Goal: Check status: Check status

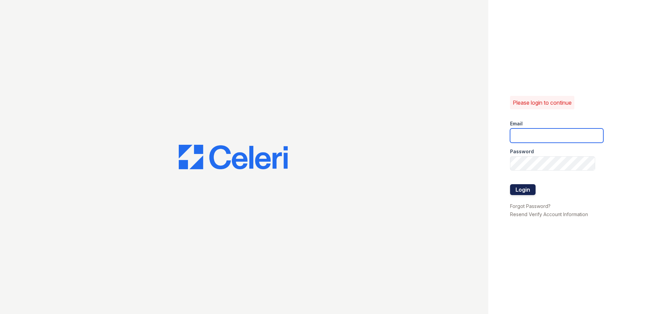
type input "renewtowneoaks@trinity-pm.com"
click at [515, 190] on button "Login" at bounding box center [523, 189] width 26 height 11
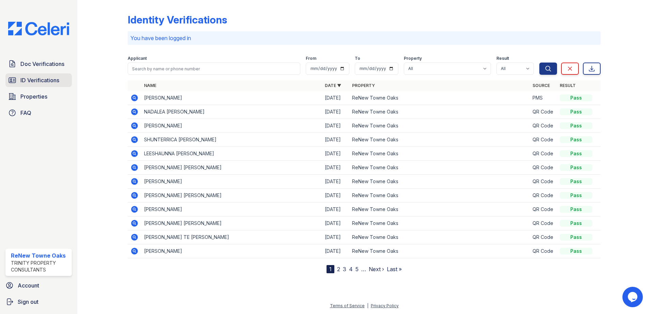
click at [34, 77] on span "ID Verifications" at bounding box center [39, 80] width 39 height 8
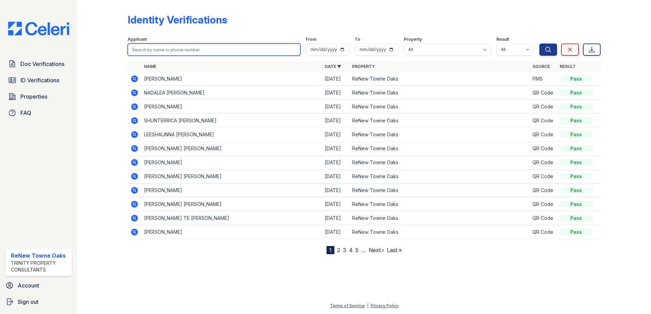
click at [186, 48] on input "search" at bounding box center [214, 50] width 173 height 12
type input "monte"
click at [539, 44] on button "Search" at bounding box center [548, 50] width 18 height 12
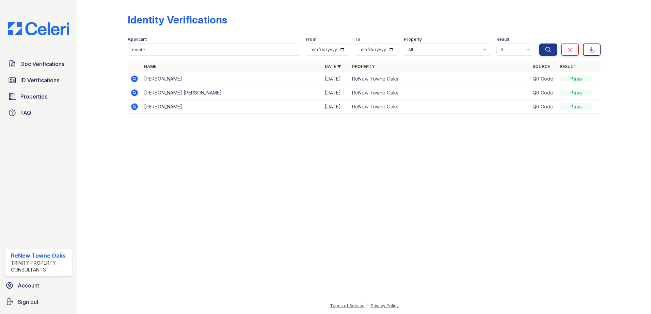
click at [135, 79] on icon at bounding box center [134, 79] width 7 height 7
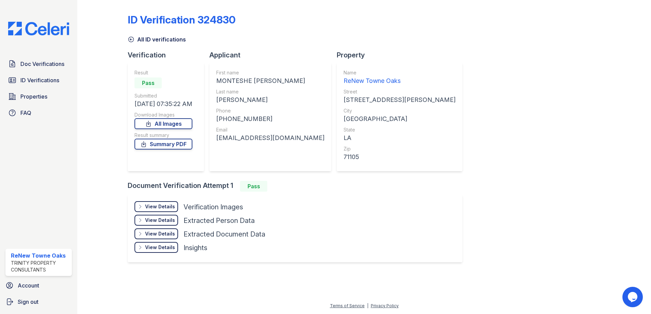
click at [162, 206] on div "View Details" at bounding box center [160, 207] width 30 height 7
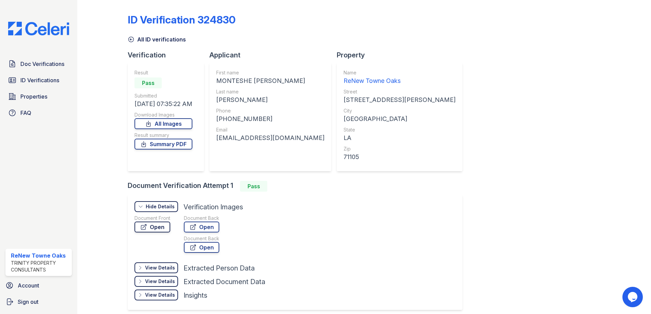
click at [154, 229] on link "Open" at bounding box center [152, 227] width 36 height 11
click at [138, 42] on link "All ID verifications" at bounding box center [157, 39] width 58 height 8
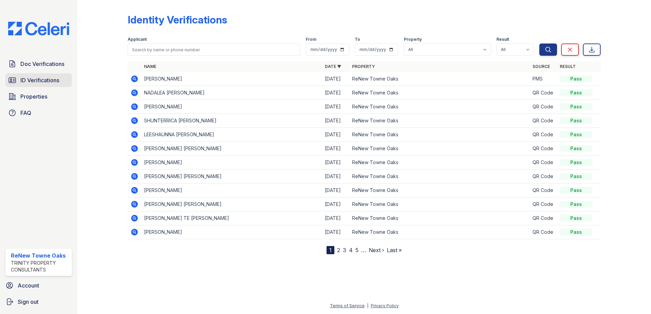
click at [36, 76] on link "ID Verifications" at bounding box center [38, 81] width 66 height 14
click at [45, 80] on span "ID Verifications" at bounding box center [39, 80] width 39 height 8
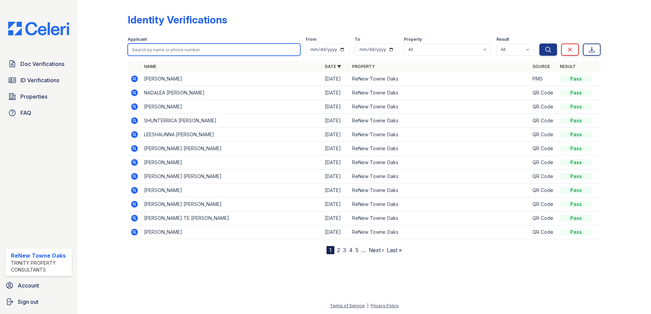
click at [175, 54] on input "search" at bounding box center [214, 50] width 173 height 12
type input "monte"
click at [539, 44] on button "Search" at bounding box center [548, 50] width 18 height 12
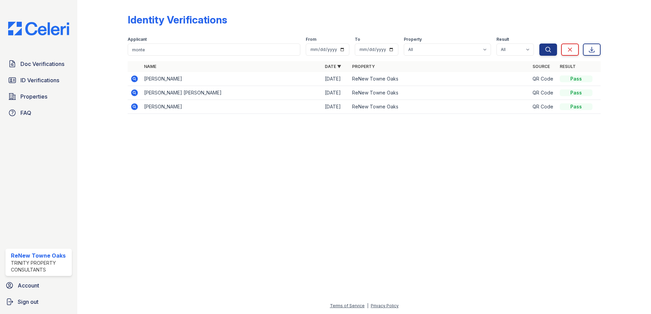
click at [136, 78] on icon at bounding box center [134, 79] width 7 height 7
